Goal: Task Accomplishment & Management: Manage account settings

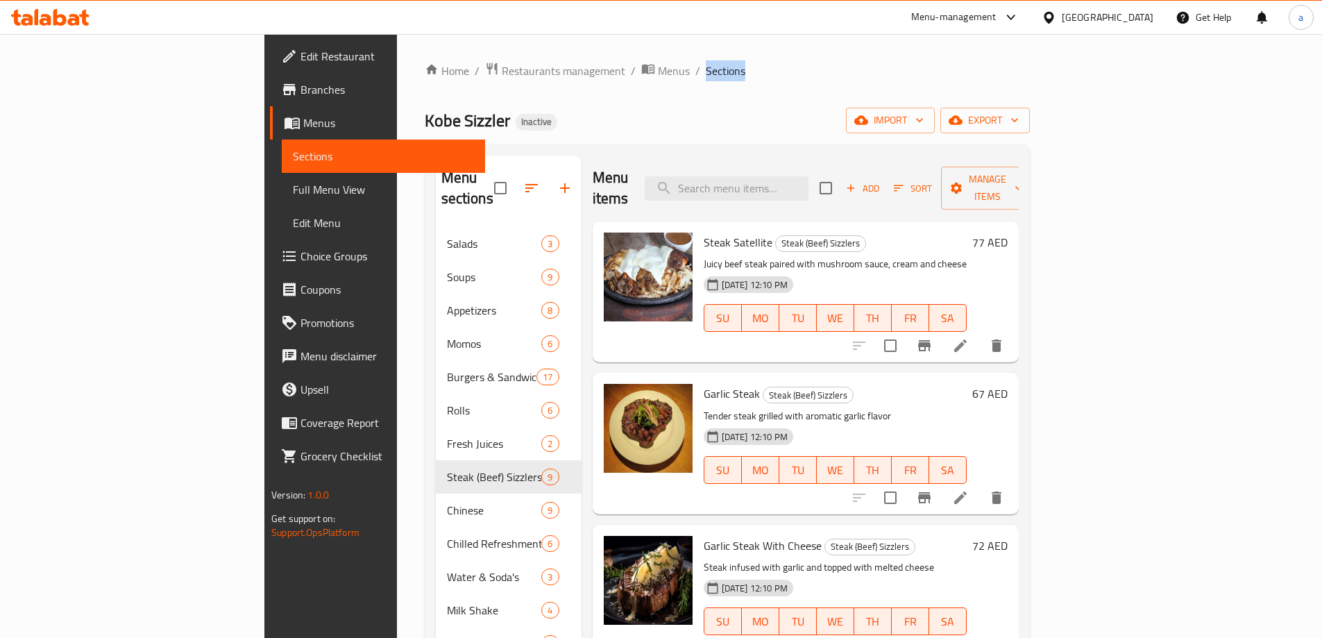
scroll to position [278, 0]
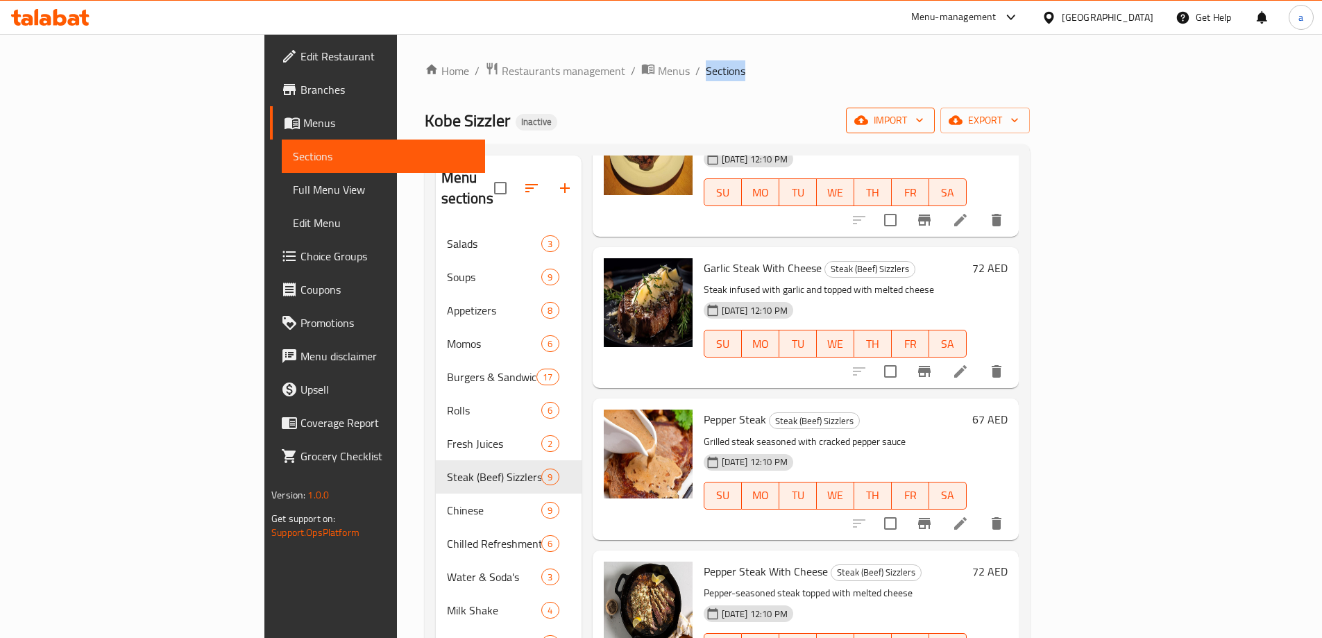
click at [924, 113] on span "import" at bounding box center [890, 120] width 67 height 17
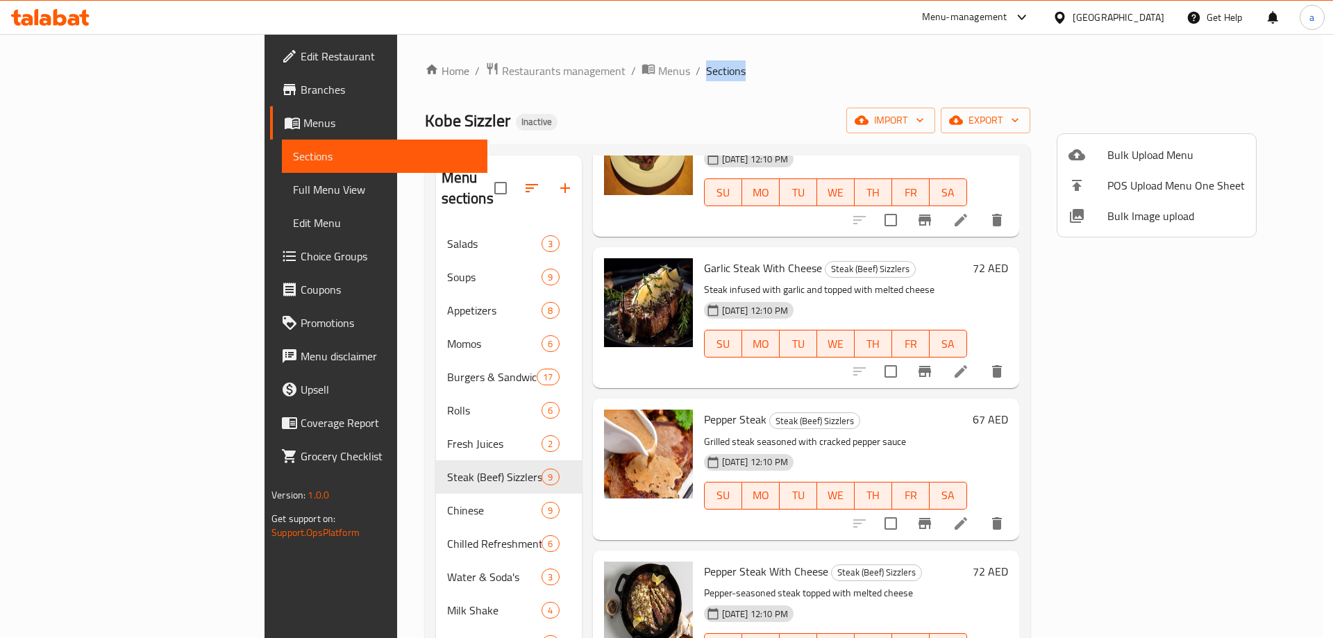
click at [1139, 146] on span "Bulk Upload Menu" at bounding box center [1175, 154] width 137 height 17
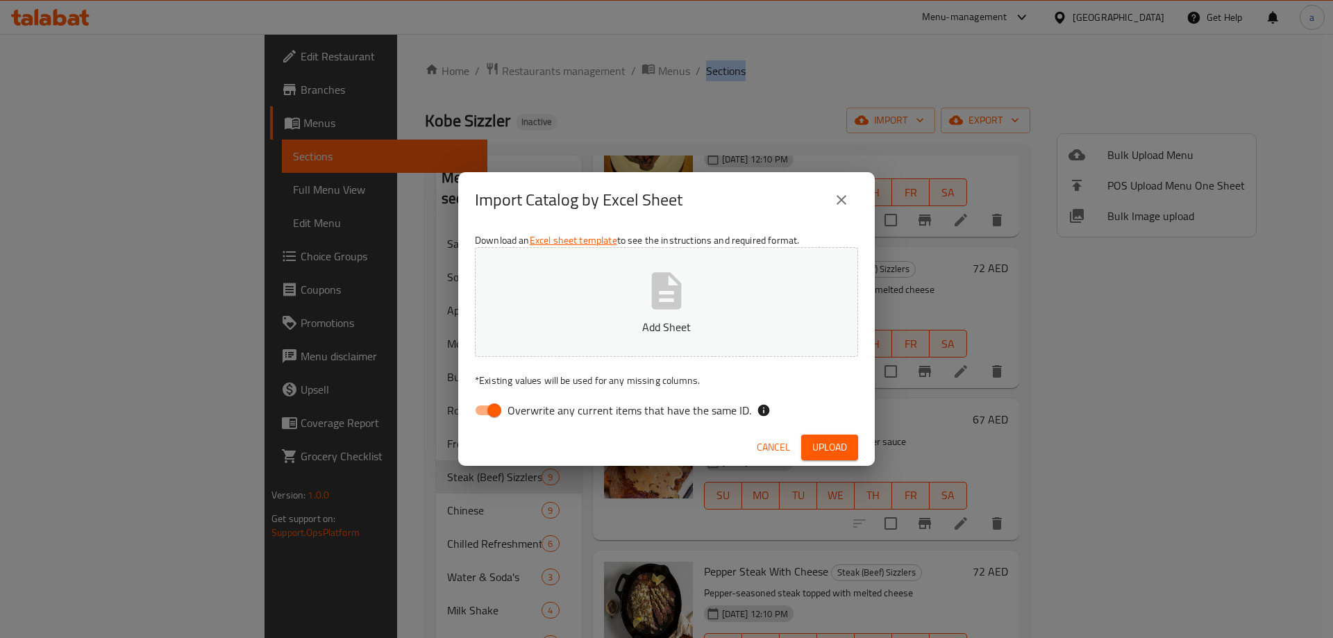
click at [607, 310] on button "Add Sheet" at bounding box center [666, 302] width 383 height 110
click at [492, 408] on input "Overwrite any current items that have the same ID." at bounding box center [494, 410] width 79 height 26
checkbox input "false"
click at [807, 447] on button "Upload" at bounding box center [829, 448] width 57 height 26
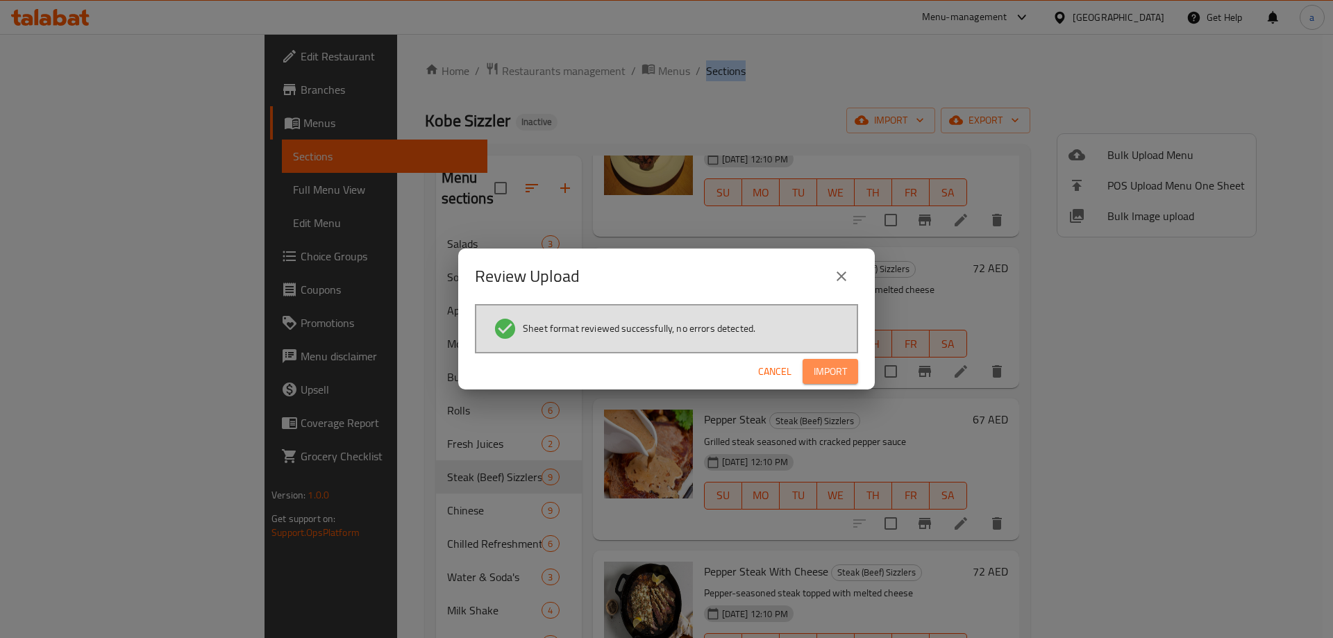
click at [834, 368] on span "Import" at bounding box center [829, 371] width 33 height 17
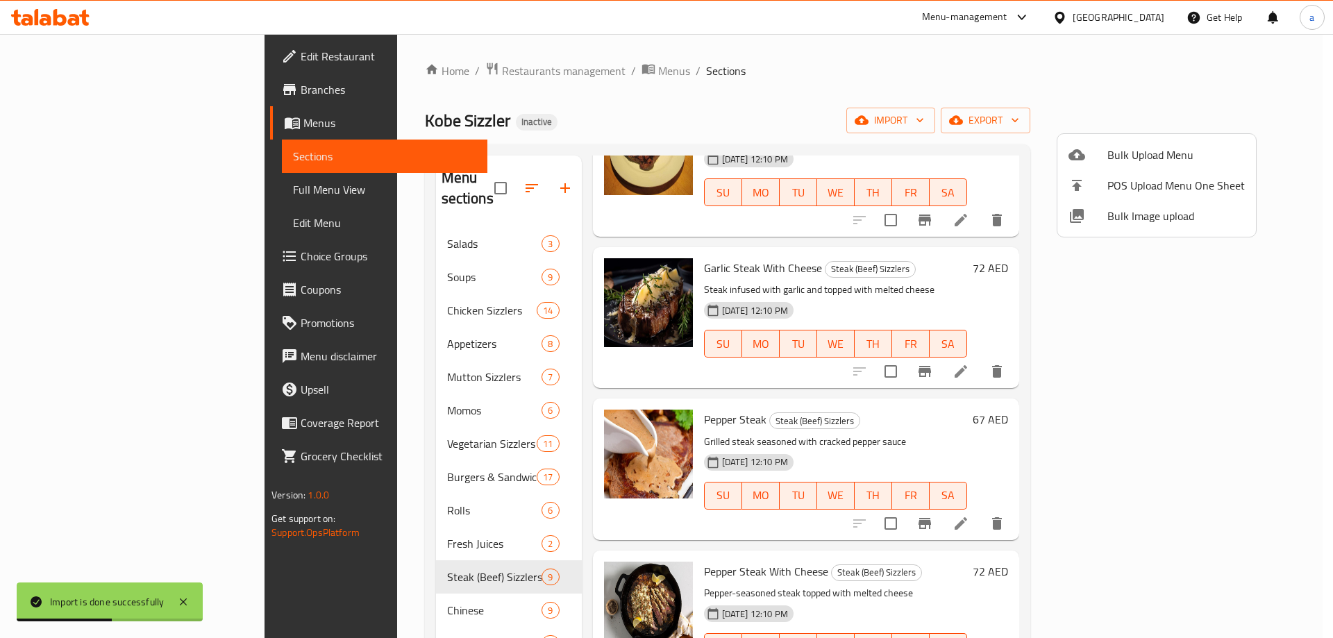
click at [82, 198] on div at bounding box center [666, 319] width 1333 height 638
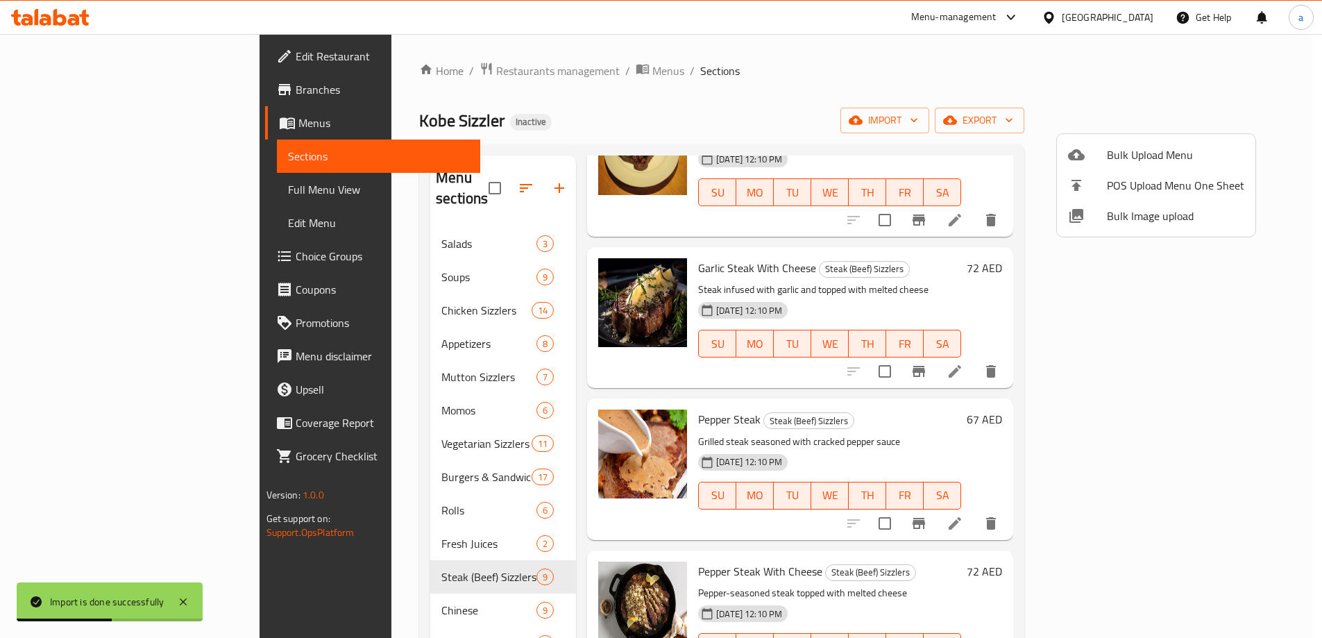
click at [288, 198] on span "Full Menu View" at bounding box center [378, 189] width 181 height 17
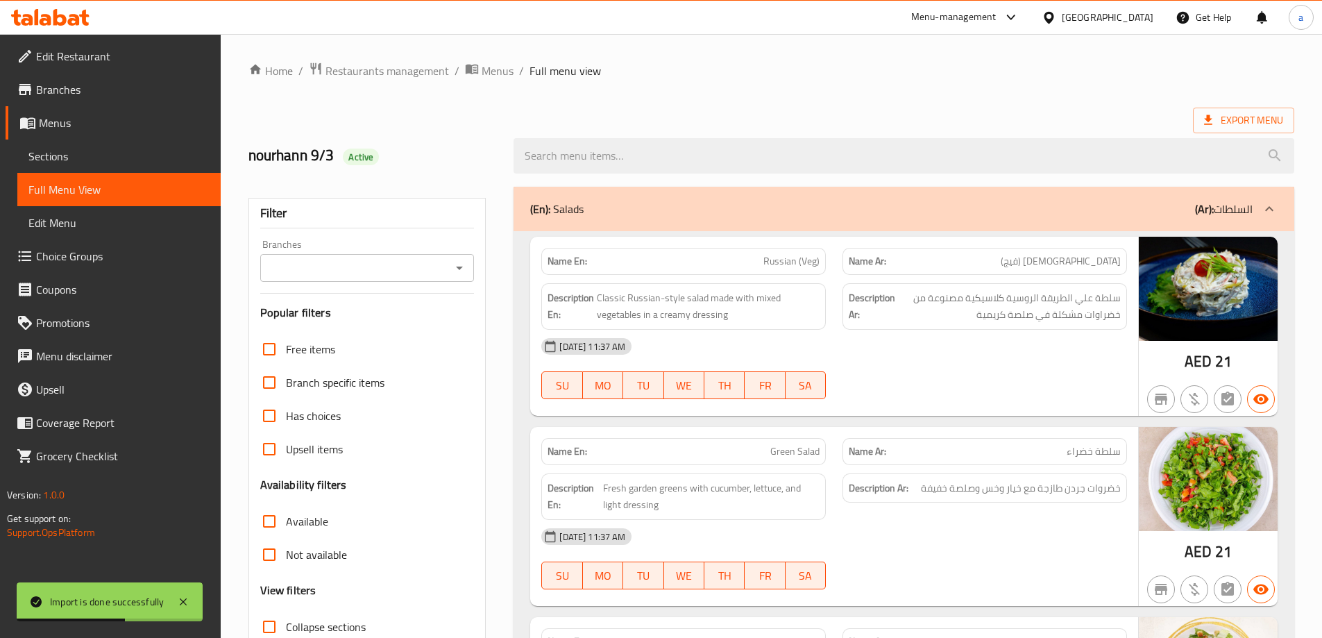
drag, startPoint x: 162, startPoint y: 226, endPoint x: 73, endPoint y: 193, distance: 94.9
click at [73, 193] on span "Full Menu View" at bounding box center [118, 189] width 181 height 17
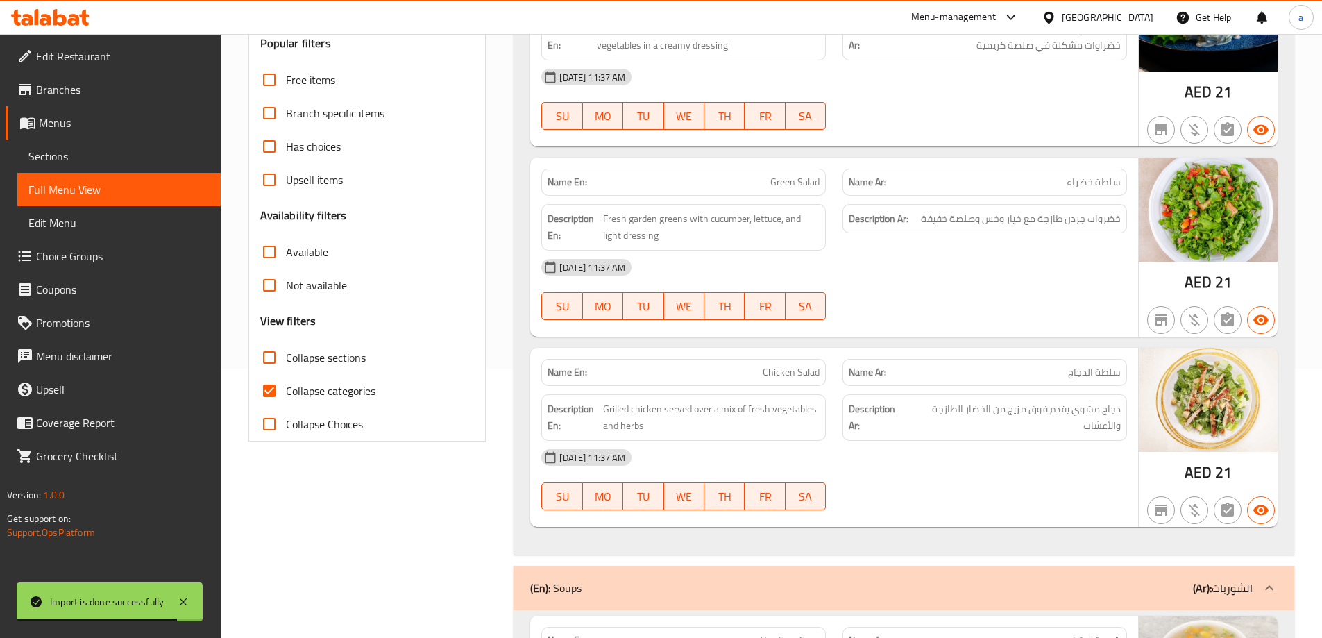
scroll to position [278, 0]
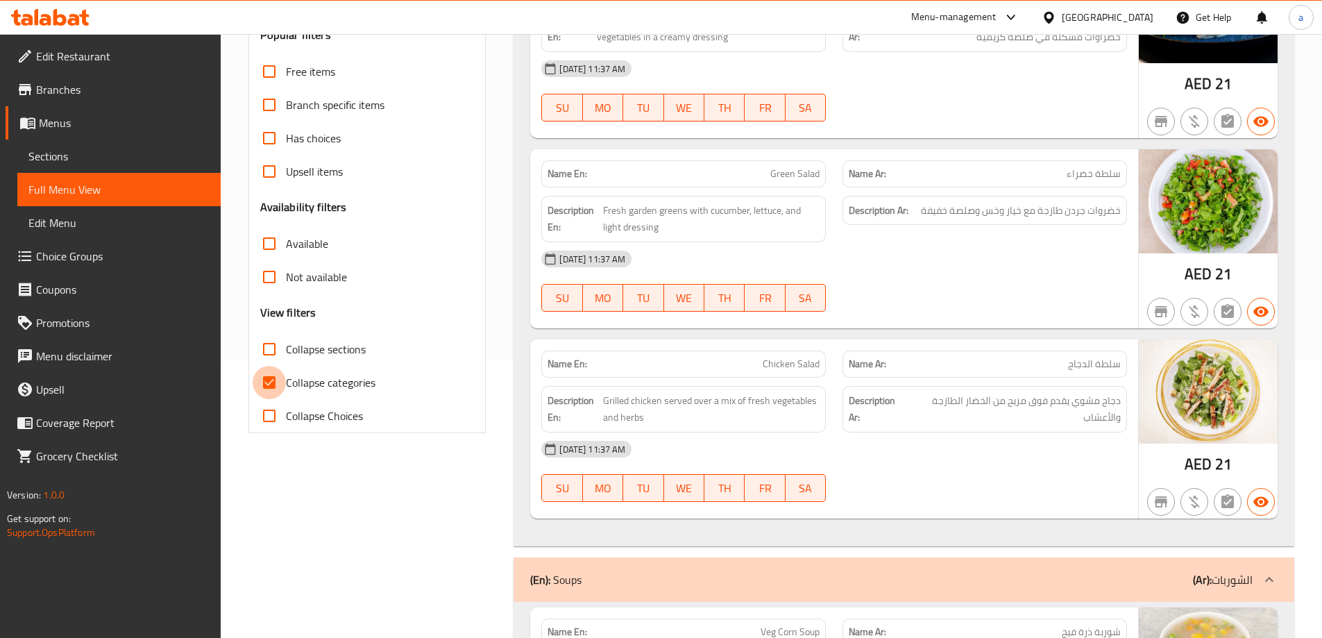
click at [269, 380] on input "Collapse categories" at bounding box center [269, 382] width 33 height 33
checkbox input "false"
click at [263, 352] on input "Collapse sections" at bounding box center [269, 348] width 33 height 33
checkbox input "true"
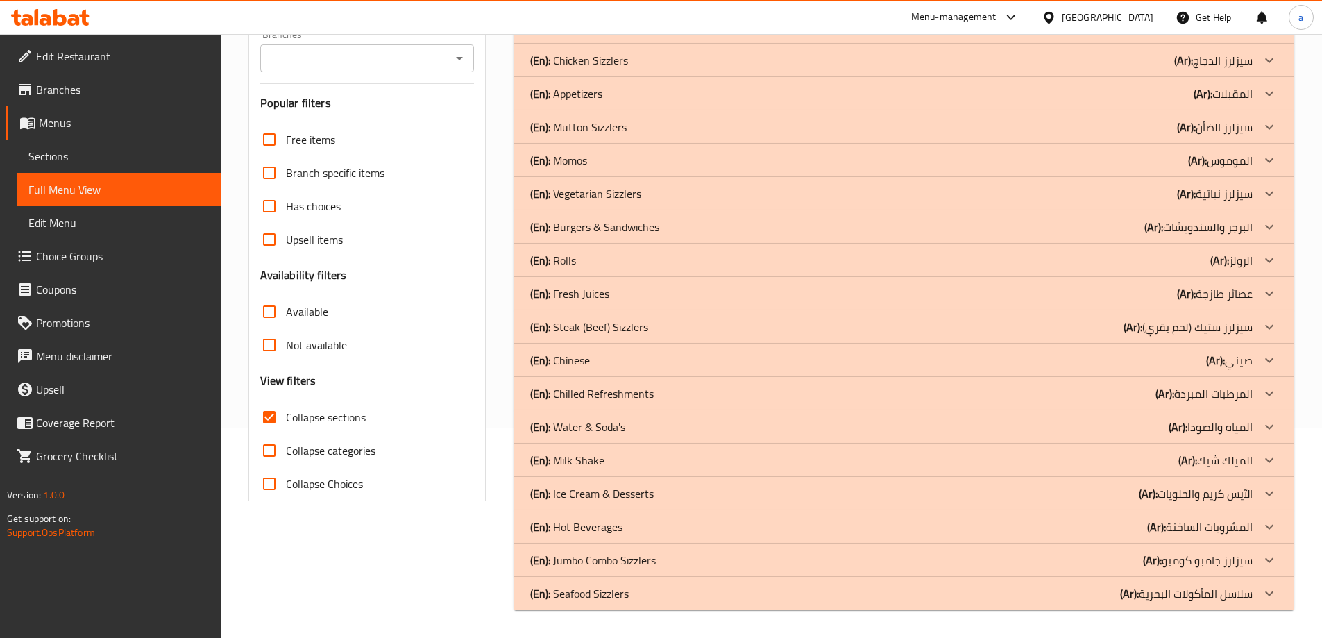
scroll to position [210, 0]
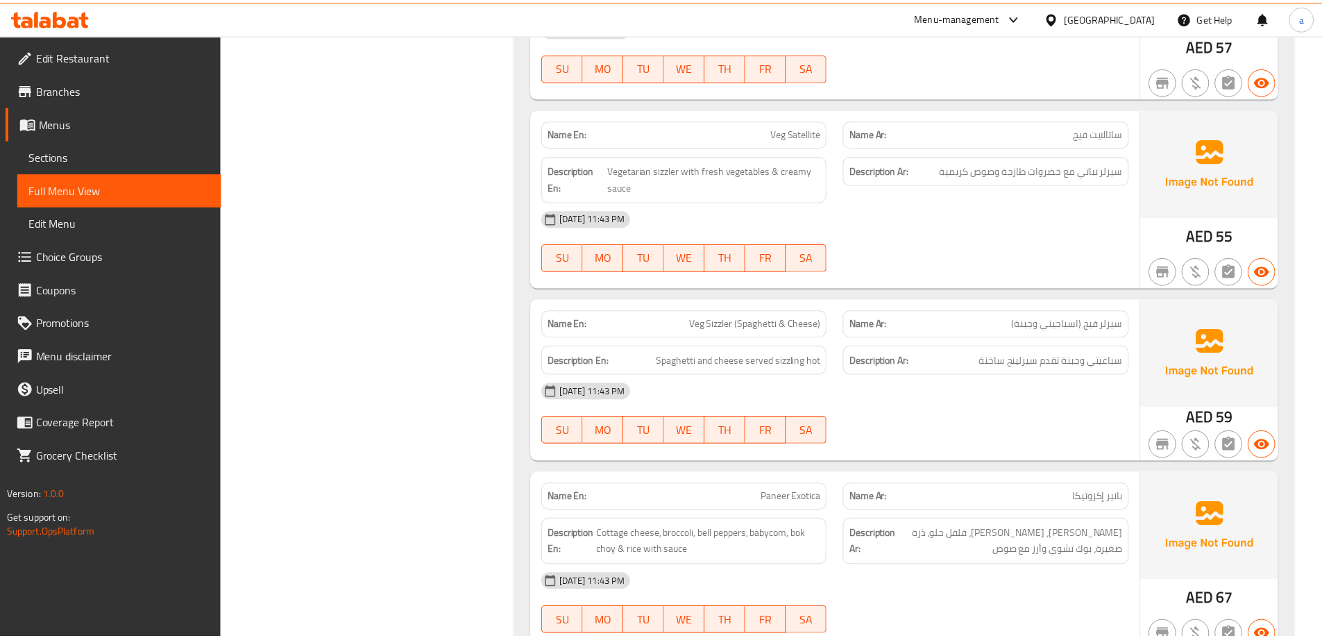
scroll to position [6444, 0]
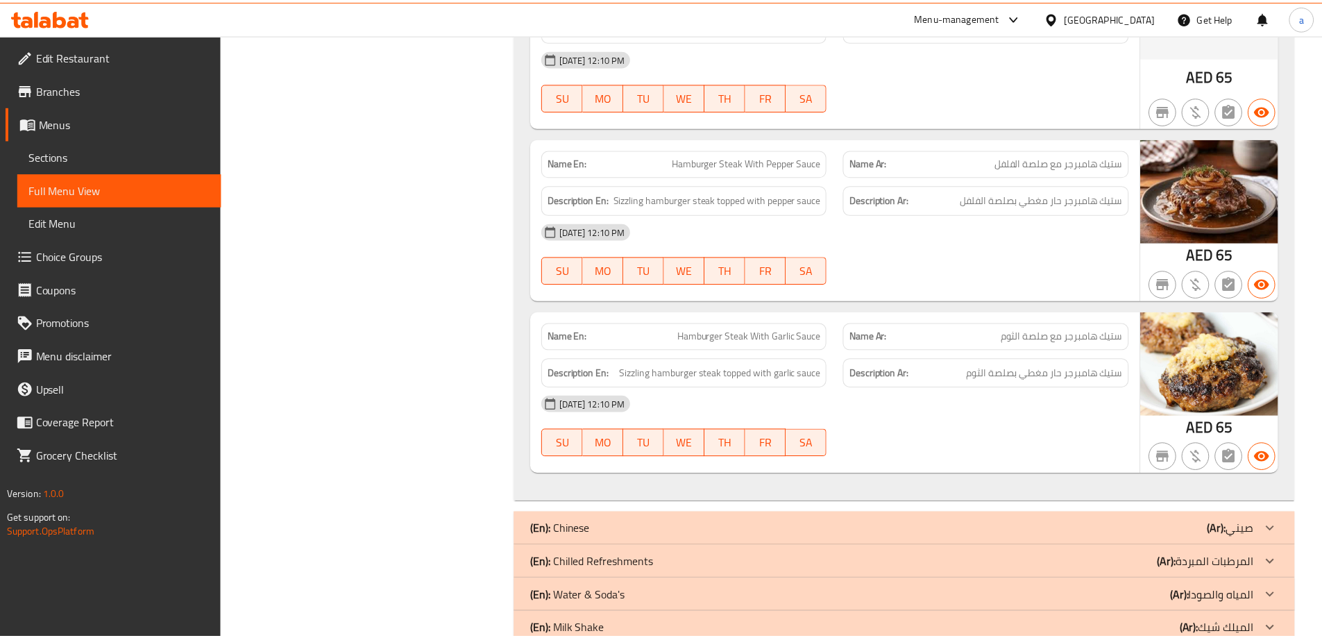
scroll to position [8093, 0]
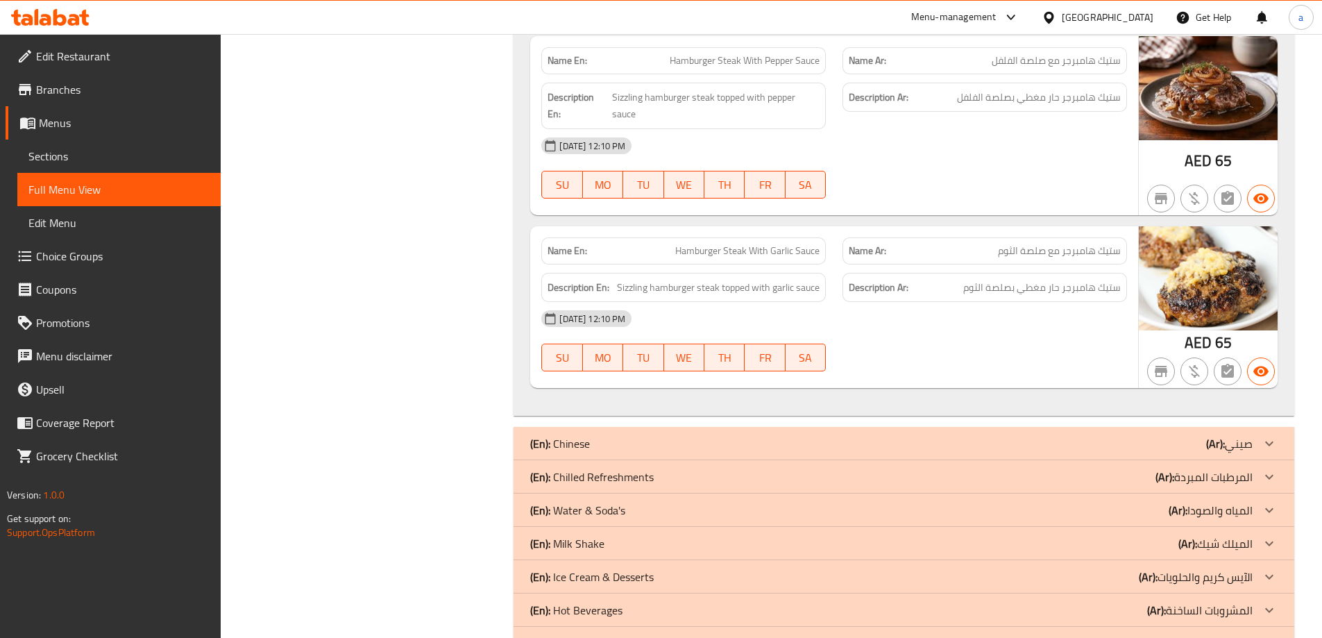
click at [56, 124] on span "Menus" at bounding box center [124, 123] width 171 height 17
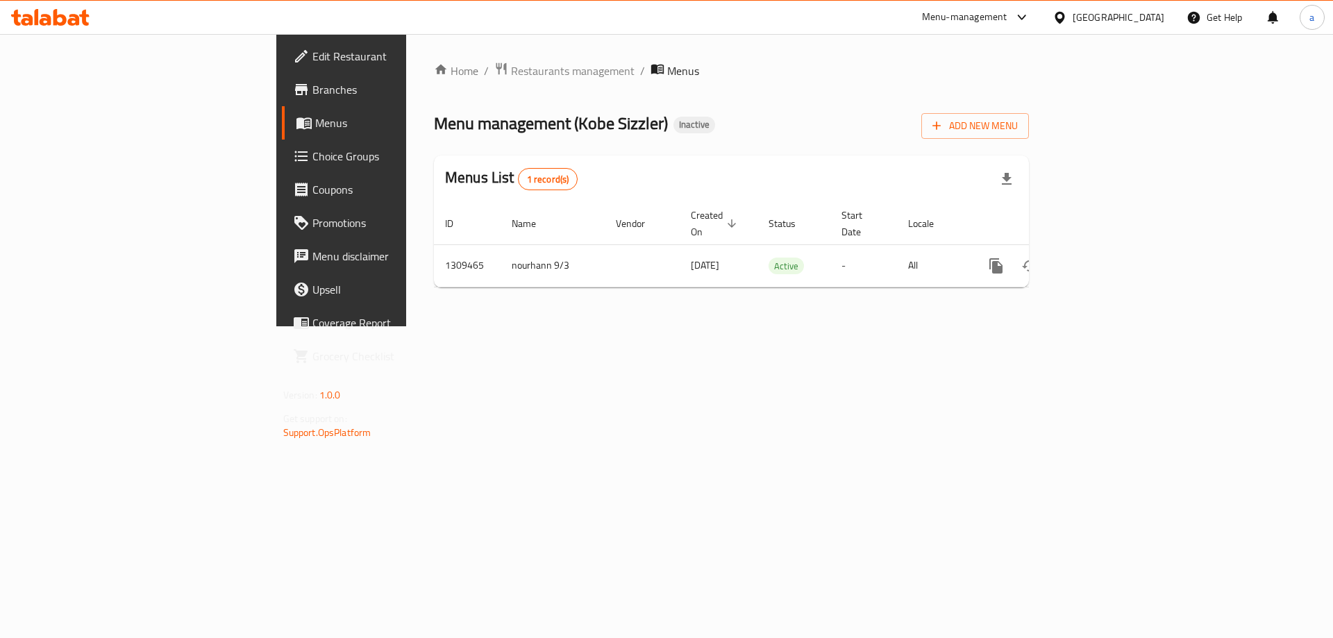
click at [58, 24] on icon at bounding box center [59, 17] width 13 height 17
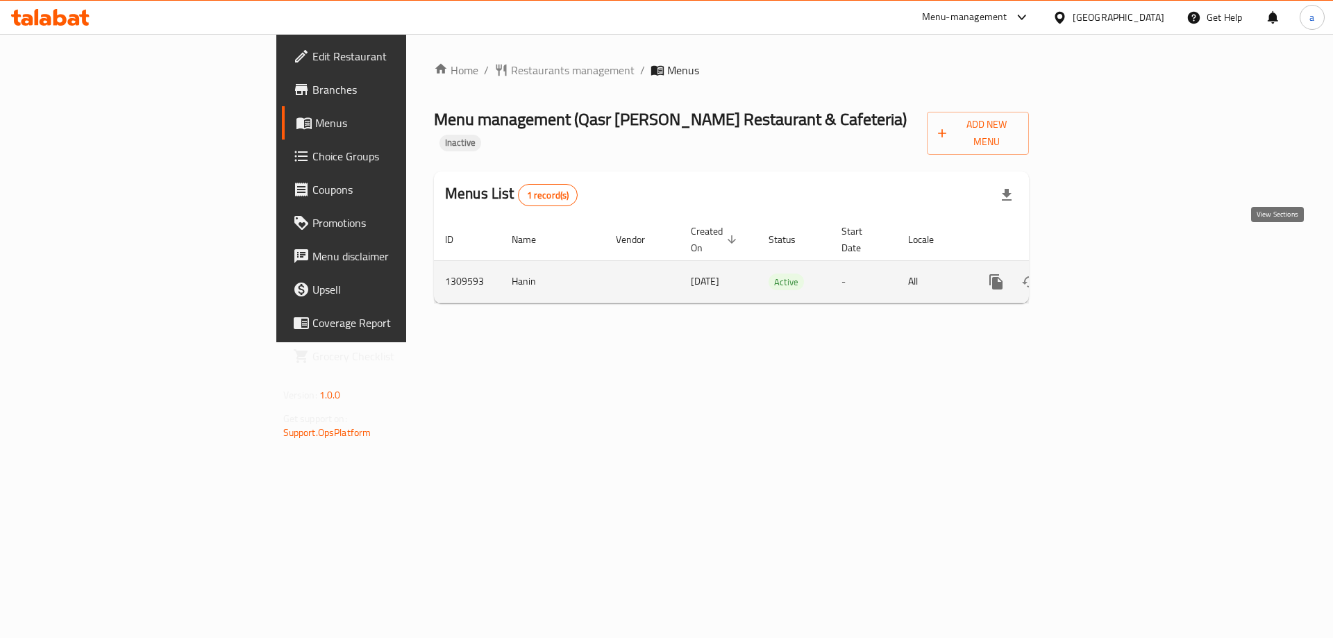
click at [1104, 273] on icon "enhanced table" at bounding box center [1096, 281] width 17 height 17
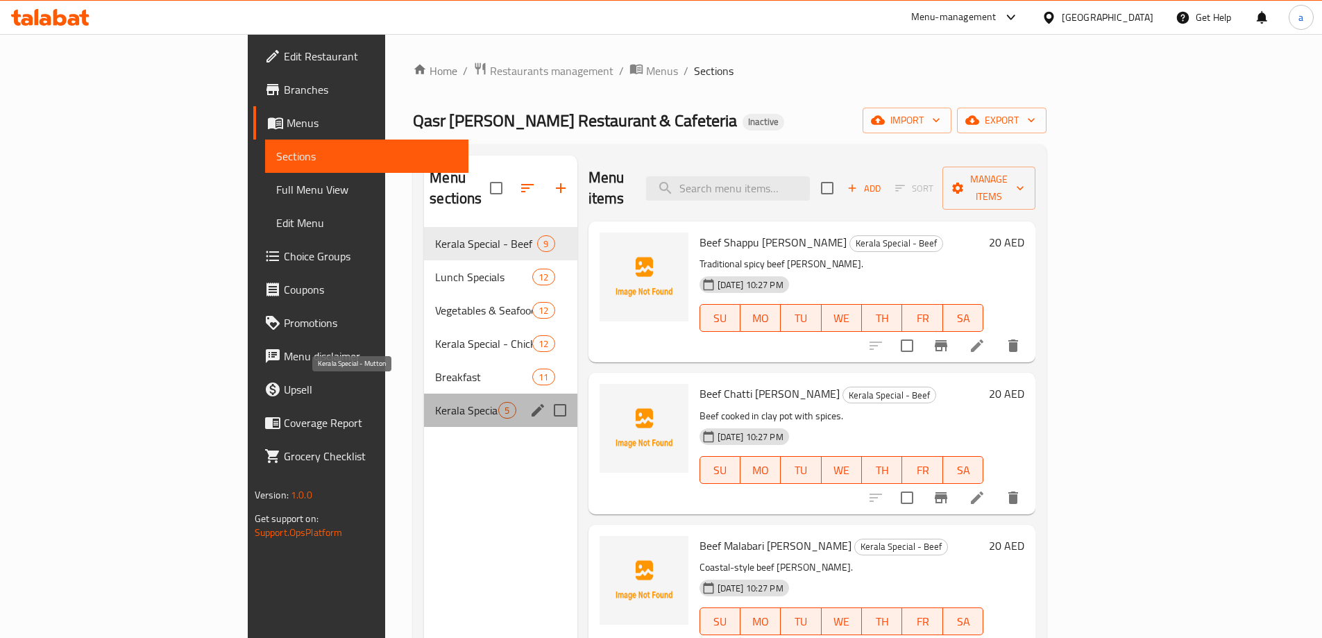
click at [435, 402] on span "Kerala Special - Mutton" at bounding box center [466, 410] width 63 height 17
